Goal: Check status: Check status

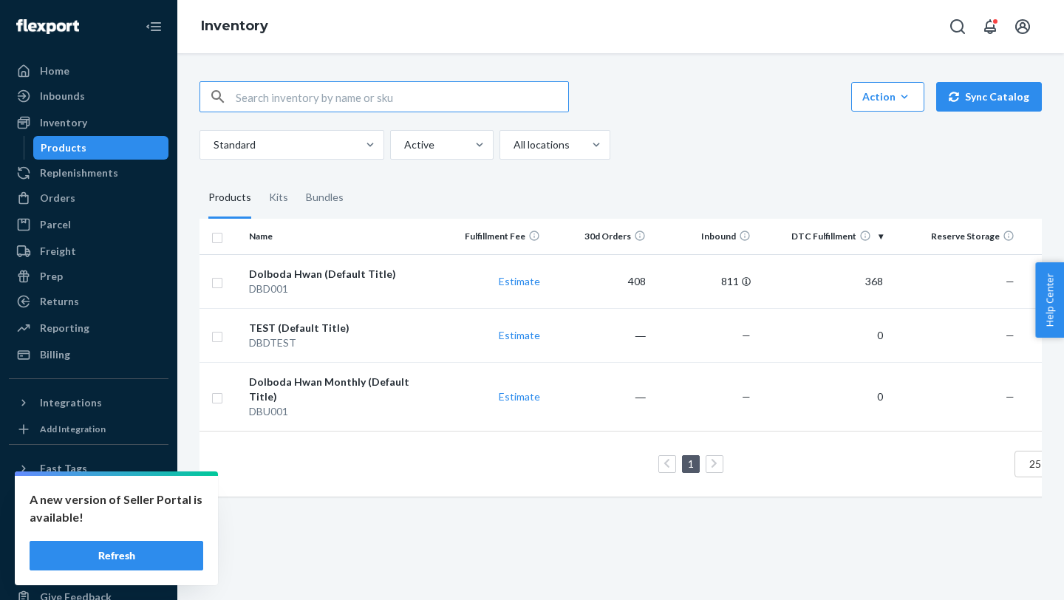
click at [126, 569] on button "Refresh" at bounding box center [117, 556] width 174 height 30
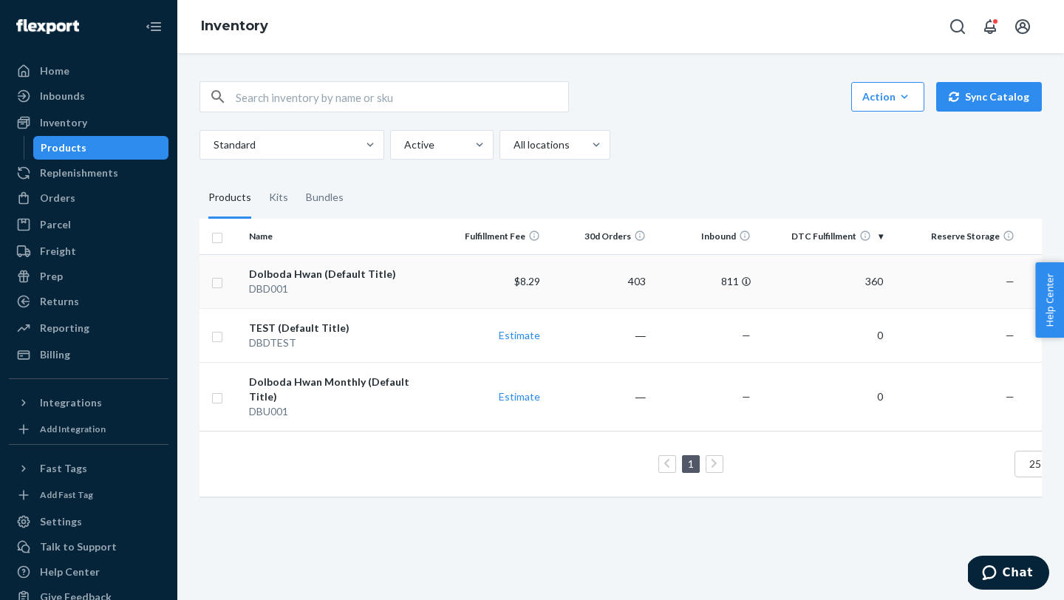
click at [431, 288] on div "DBD001" at bounding box center [342, 289] width 186 height 15
